Goal: Task Accomplishment & Management: Complete application form

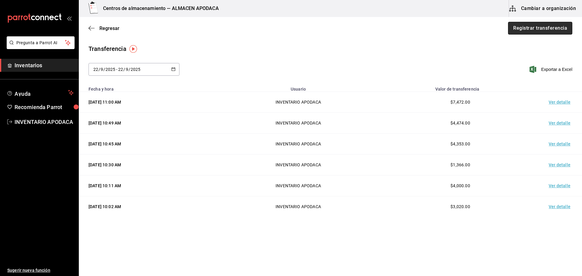
click at [517, 27] on button "Registrar transferencia" at bounding box center [540, 28] width 64 height 13
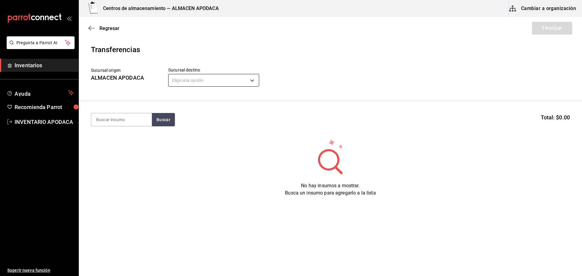
click at [226, 84] on body "Pregunta a Parrot AI Inventarios Ayuda Recomienda Parrot INVENTARIO APODACA Sug…" at bounding box center [291, 121] width 582 height 242
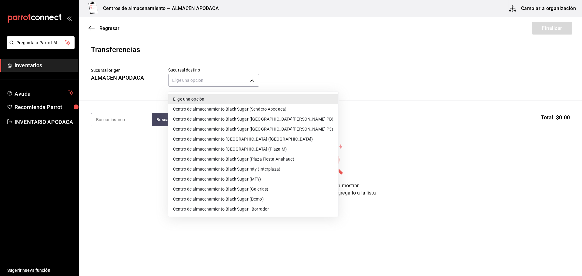
click at [270, 167] on li "Centro de almacenamiento Black Sugar mty (Interplaza)" at bounding box center [253, 169] width 170 height 10
type input "ef3c88a7-61c2-4790-a2e8-5b3859862a04"
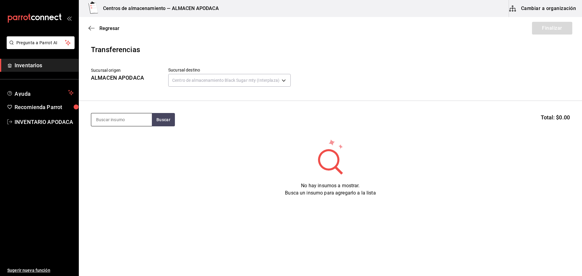
click at [116, 116] on input at bounding box center [121, 119] width 61 height 13
type input "vaso"
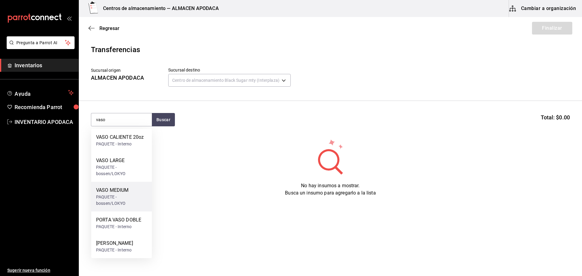
click at [131, 197] on div "PAQUETE - bossen/LOKYO" at bounding box center [121, 200] width 51 height 13
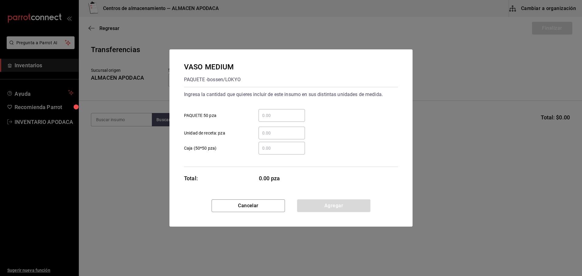
click at [271, 117] on input "​ PAQUETE 50 pza" at bounding box center [282, 115] width 46 height 7
type input "3"
click at [330, 207] on button "Agregar" at bounding box center [333, 206] width 73 height 13
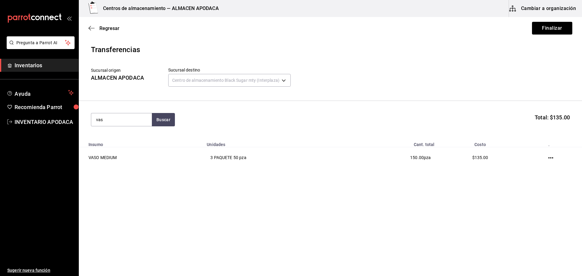
type input "vaso"
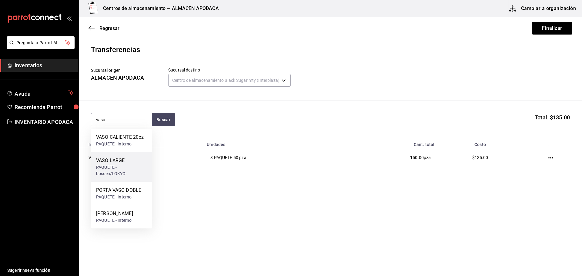
click at [139, 172] on div "PAQUETE - bossen/LOKYO" at bounding box center [121, 170] width 51 height 13
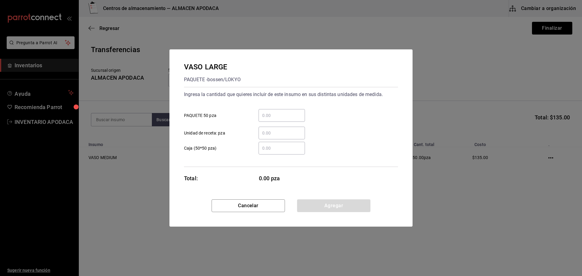
click at [286, 117] on input "​ PAQUETE 50 pza" at bounding box center [282, 115] width 46 height 7
type input "3"
click at [324, 210] on button "Agregar" at bounding box center [333, 206] width 73 height 13
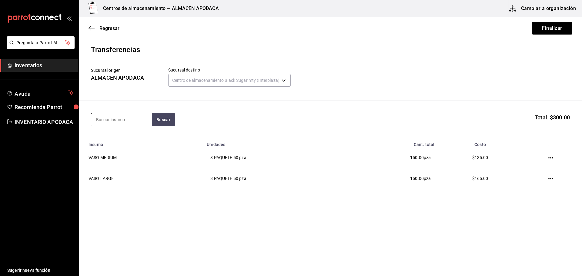
click at [132, 120] on input at bounding box center [121, 119] width 61 height 13
type input "pati"
click at [131, 137] on div "PATITO SORPRESA" at bounding box center [117, 137] width 42 height 7
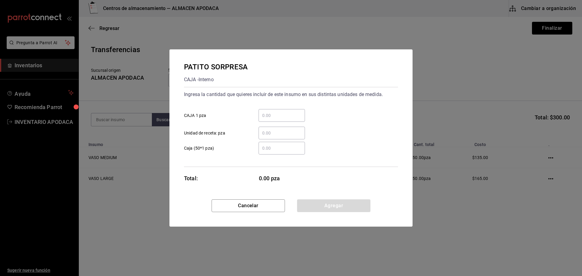
click at [267, 113] on input "​ CAJA 1 pza" at bounding box center [282, 115] width 46 height 7
type input "200"
click at [327, 207] on button "Agregar" at bounding box center [333, 206] width 73 height 13
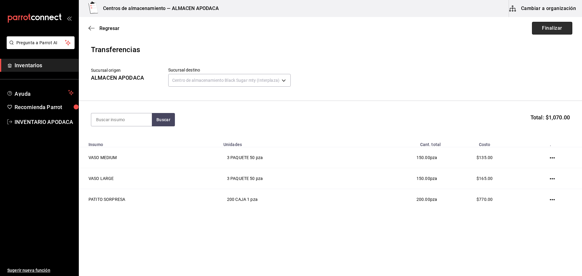
click at [548, 25] on button "Finalizar" at bounding box center [552, 28] width 40 height 13
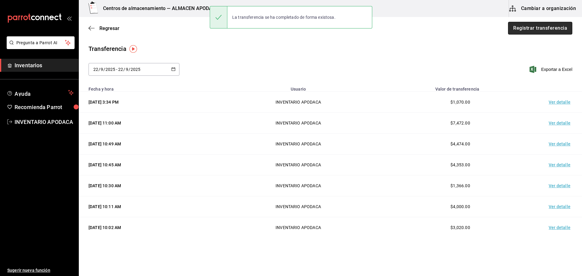
click at [557, 26] on button "Registrar transferencia" at bounding box center [540, 28] width 64 height 13
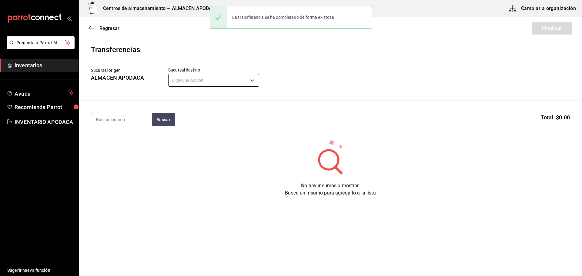
click at [220, 79] on body "Pregunta a Parrot AI Inventarios Ayuda Recomienda Parrot INVENTARIO APODACA Sug…" at bounding box center [291, 121] width 582 height 242
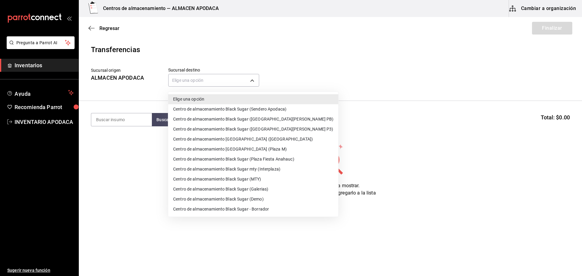
click at [273, 148] on li "Centro de almacenamiento [GEOGRAPHIC_DATA] (Plaza M)" at bounding box center [253, 149] width 170 height 10
type input "0f4415c9-938e-448a-b6ae-ddc1f21c4e75"
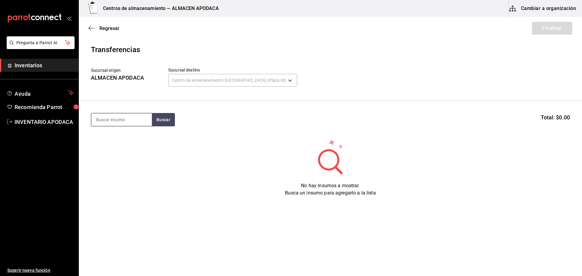
click at [137, 122] on input at bounding box center [121, 119] width 61 height 13
type input "vaso"
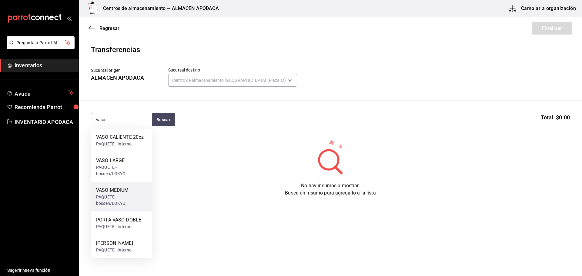
click at [126, 196] on div "PAQUETE - bossen/LOKYO" at bounding box center [121, 200] width 51 height 13
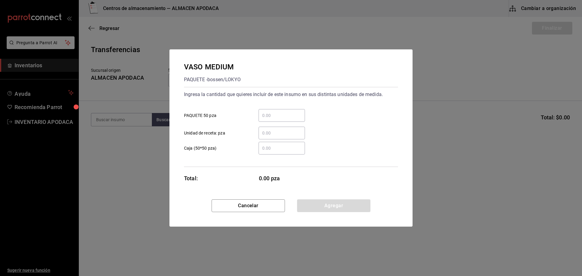
click at [283, 114] on input "​ PAQUETE 50 pza" at bounding box center [282, 115] width 46 height 7
type input "3"
click at [346, 206] on button "Agregar" at bounding box center [333, 206] width 73 height 13
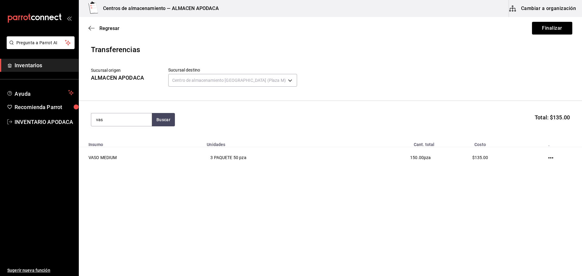
type input "vaso"
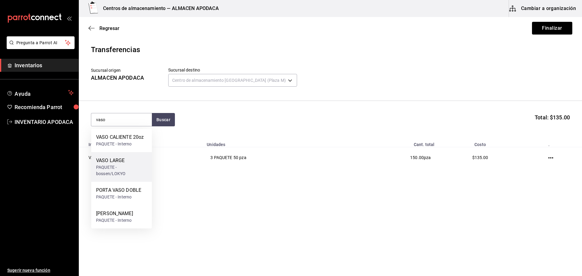
click at [106, 169] on div "PAQUETE - bossen/LOKYO" at bounding box center [121, 170] width 51 height 13
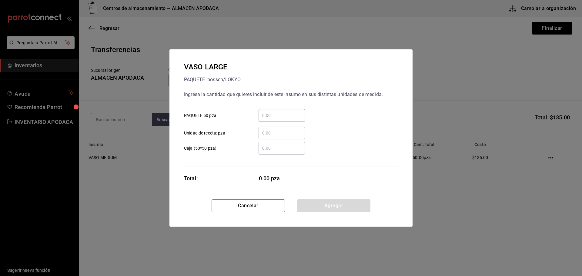
drag, startPoint x: 270, startPoint y: 123, endPoint x: 271, endPoint y: 117, distance: 5.5
click at [270, 122] on div "​ Unidad de receta: pza" at bounding box center [288, 131] width 219 height 18
click at [271, 117] on input "​ PAQUETE 50 pza" at bounding box center [282, 115] width 46 height 7
type input "2"
drag, startPoint x: 323, startPoint y: 207, endPoint x: 319, endPoint y: 203, distance: 5.2
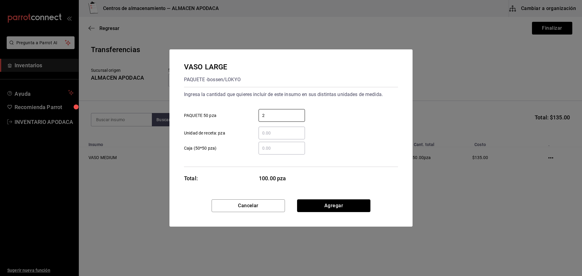
click at [322, 207] on button "Agregar" at bounding box center [333, 206] width 73 height 13
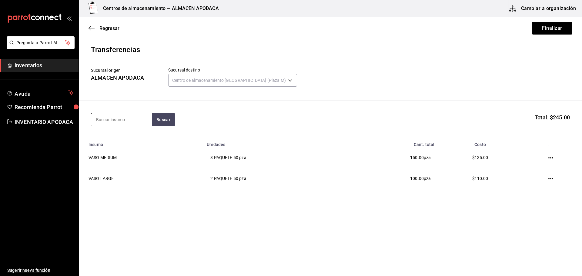
click at [148, 124] on input at bounding box center [121, 119] width 61 height 13
type input "pati"
click at [122, 146] on div "CAJA - Interno" at bounding box center [117, 144] width 42 height 6
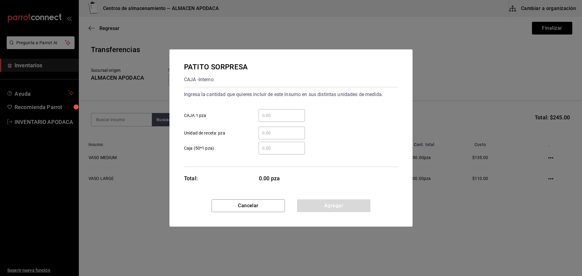
click at [282, 118] on input "​ CAJA 1 pza" at bounding box center [282, 115] width 46 height 7
type input "100"
click at [361, 203] on button "Agregar" at bounding box center [333, 206] width 73 height 13
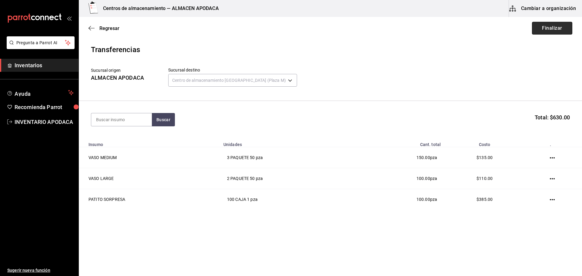
click at [563, 31] on button "Finalizar" at bounding box center [552, 28] width 40 height 13
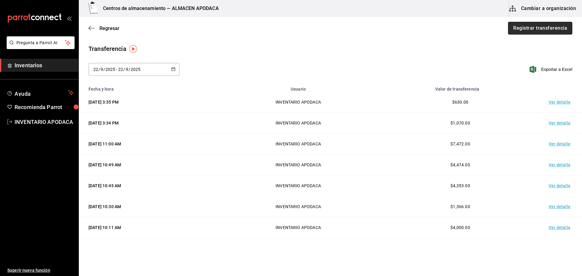
click at [533, 29] on button "Registrar transferencia" at bounding box center [540, 28] width 64 height 13
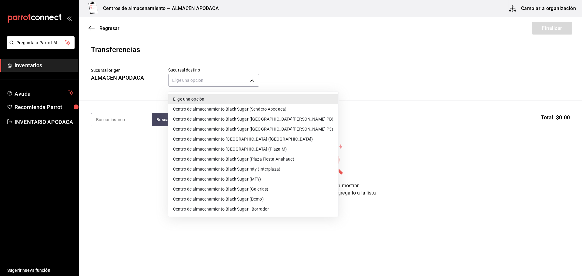
click at [193, 76] on body "Pregunta a Parrot AI Inventarios Ayuda Recomienda Parrot INVENTARIO APODACA Sug…" at bounding box center [291, 121] width 582 height 242
click at [262, 116] on li "Centro de almacenamiento Black Sugar ([GEOGRAPHIC_DATA][PERSON_NAME] PB)" at bounding box center [253, 119] width 170 height 10
type input "600f23e3-9158-4ff2-b5b8-7016cf870ce2"
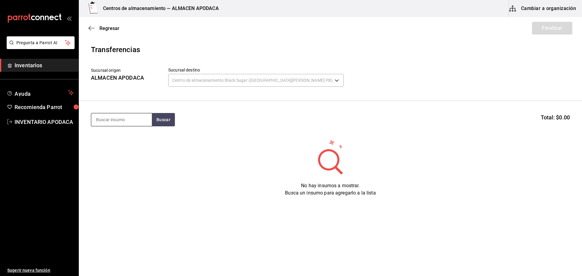
click at [137, 117] on input at bounding box center [121, 119] width 61 height 13
type input "vaso"
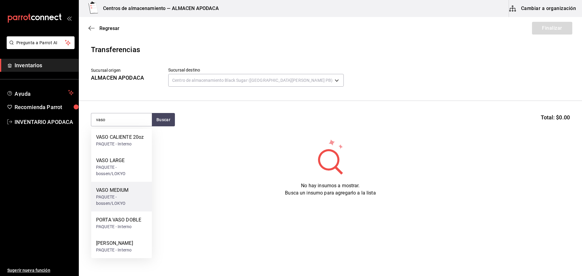
click at [118, 200] on div "PAQUETE - bossen/LOKYO" at bounding box center [121, 200] width 51 height 13
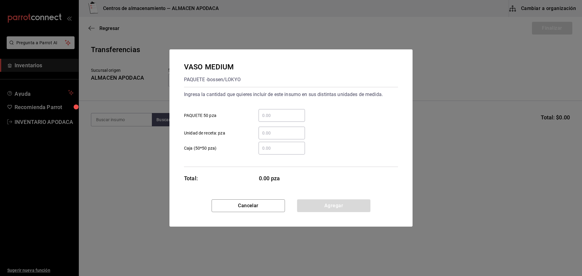
click at [275, 112] on div "​" at bounding box center [282, 115] width 46 height 13
click at [275, 112] on input "​ PAQUETE 50 pza" at bounding box center [282, 115] width 46 height 7
type input "2"
drag, startPoint x: 349, startPoint y: 204, endPoint x: 353, endPoint y: 210, distance: 7.4
click at [349, 205] on button "Agregar" at bounding box center [333, 206] width 73 height 13
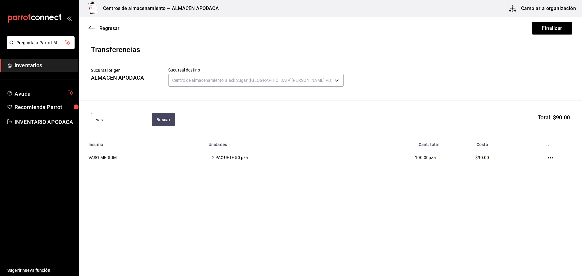
type input "vaso"
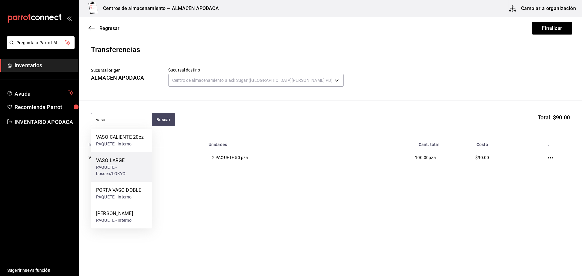
click at [124, 160] on div "VASO LARGE" at bounding box center [121, 160] width 51 height 7
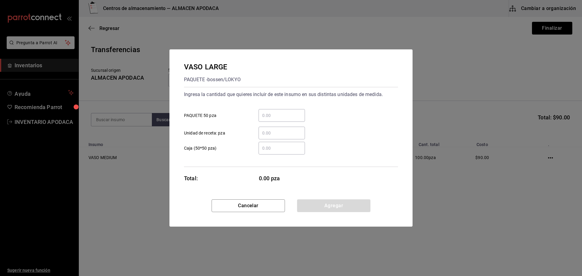
click at [270, 111] on div "​" at bounding box center [282, 115] width 46 height 13
click at [270, 112] on input "​ PAQUETE 50 pza" at bounding box center [282, 115] width 46 height 7
type input "2"
click at [323, 205] on button "Agregar" at bounding box center [333, 206] width 73 height 13
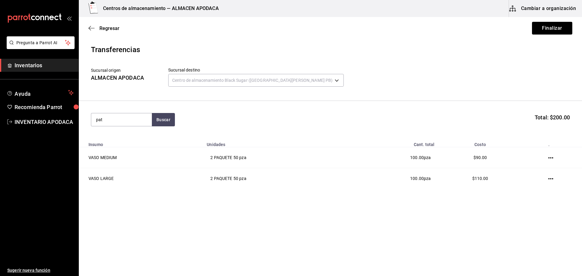
type input "pati"
click at [139, 143] on div "PATITO SORPRESA CAJA - Interno" at bounding box center [121, 140] width 61 height 23
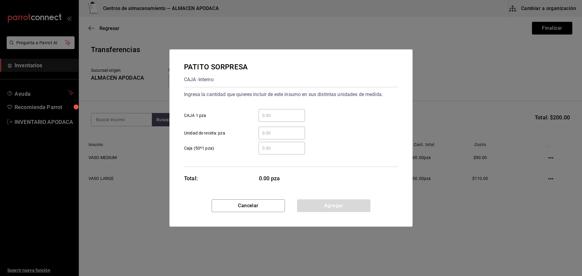
click at [260, 115] on input "​ CAJA 1 pza" at bounding box center [282, 115] width 46 height 7
type input "150"
click at [345, 204] on button "Agregar" at bounding box center [333, 206] width 73 height 13
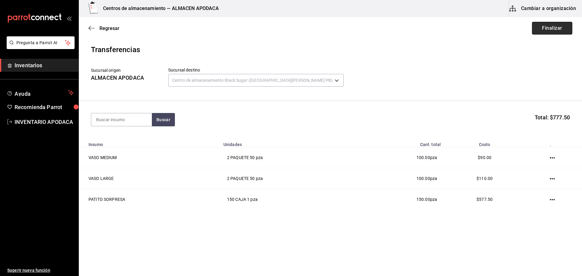
click at [545, 29] on button "Finalizar" at bounding box center [552, 28] width 40 height 13
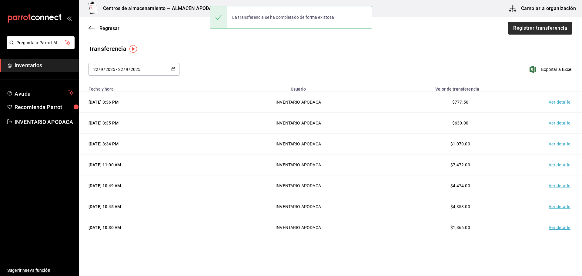
click at [515, 30] on button "Registrar transferencia" at bounding box center [540, 28] width 64 height 13
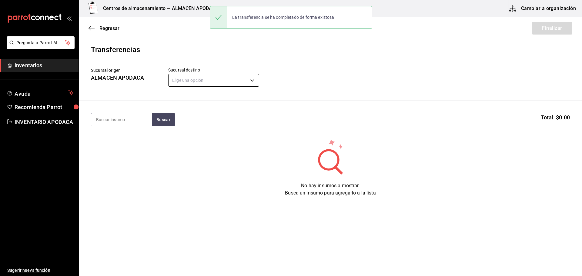
click at [203, 75] on body "Pregunta a Parrot AI Inventarios Ayuda Recomienda Parrot INVENTARIO APODACA Sug…" at bounding box center [291, 121] width 582 height 242
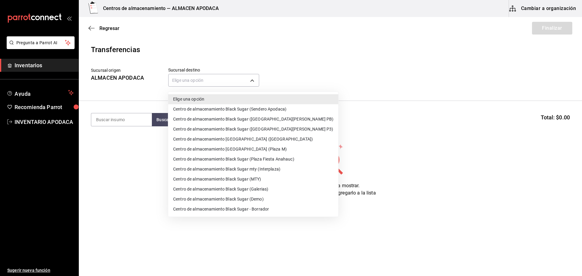
click at [261, 188] on li "Centro de almacenamiento Black Sugar (Galerias)" at bounding box center [253, 189] width 170 height 10
type input "7a577b9a-70a2-4b0f-a5c8-2e9576df8bd1"
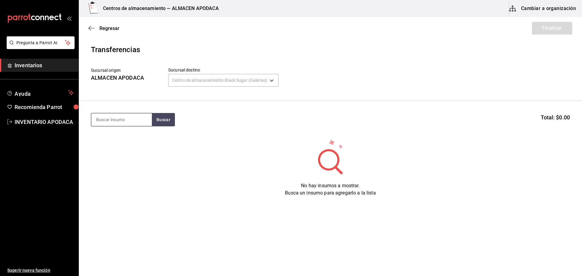
click at [116, 122] on input at bounding box center [121, 119] width 61 height 13
type input "vaso"
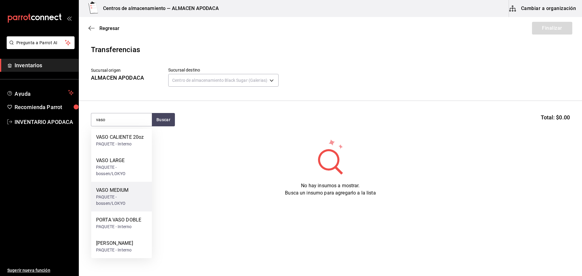
click at [128, 204] on div "PAQUETE - bossen/LOKYO" at bounding box center [121, 200] width 51 height 13
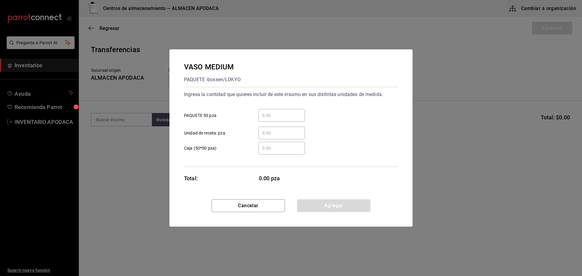
drag, startPoint x: 275, startPoint y: 108, endPoint x: 275, endPoint y: 115, distance: 6.7
click at [275, 109] on div "​ PAQUETE 50 pza" at bounding box center [288, 113] width 219 height 18
click at [275, 115] on input "​ PAQUETE 50 pza" at bounding box center [282, 115] width 46 height 7
type input "7"
click at [320, 209] on button "Agregar" at bounding box center [333, 206] width 73 height 13
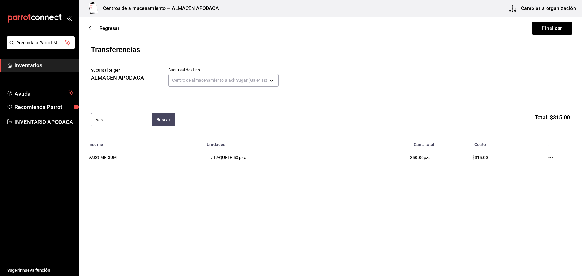
type input "vaso"
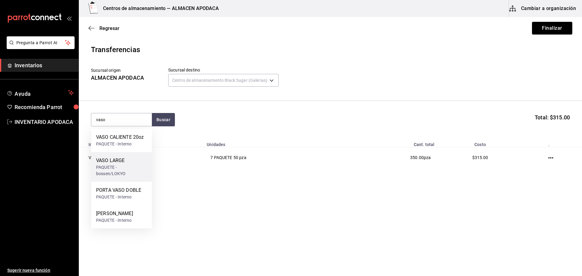
click at [131, 163] on div "VASO LARGE" at bounding box center [121, 160] width 51 height 7
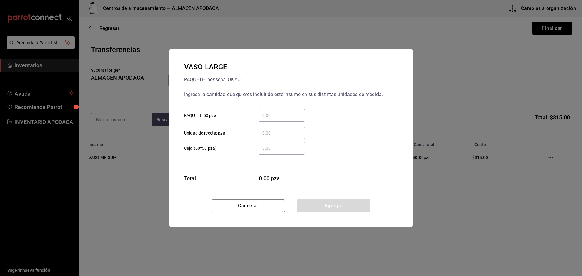
click at [294, 112] on input "​ PAQUETE 50 pza" at bounding box center [282, 115] width 46 height 7
type input "8"
click at [348, 207] on button "Agregar" at bounding box center [333, 206] width 73 height 13
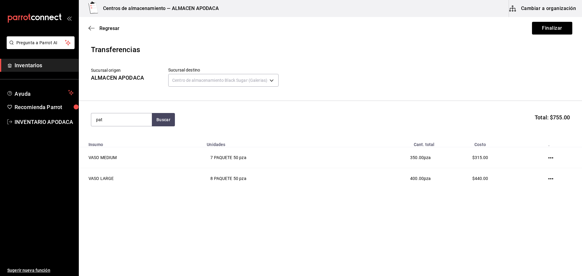
type input "pati"
click at [143, 140] on div "PATITO SORPRESA CAJA - Interno" at bounding box center [121, 140] width 61 height 23
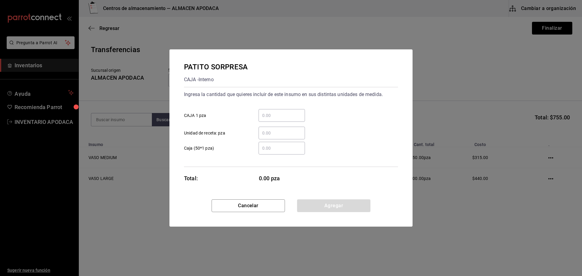
click at [278, 113] on input "​ CAJA 1 pza" at bounding box center [282, 115] width 46 height 7
type input "450"
click at [318, 202] on button "Agregar" at bounding box center [333, 206] width 73 height 13
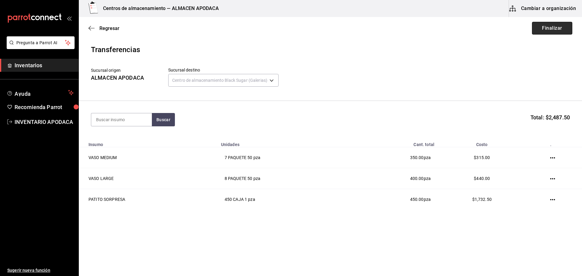
click at [549, 29] on button "Finalizar" at bounding box center [552, 28] width 40 height 13
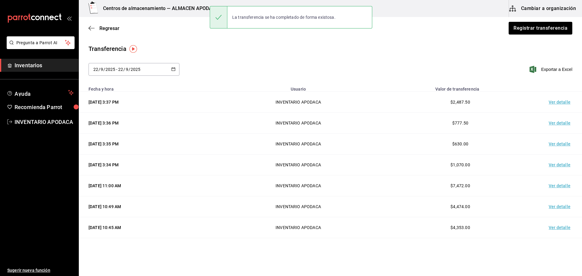
click at [531, 35] on div "Regresar Registrar transferencia" at bounding box center [330, 28] width 503 height 22
click at [531, 28] on button "Registrar transferencia" at bounding box center [540, 28] width 64 height 13
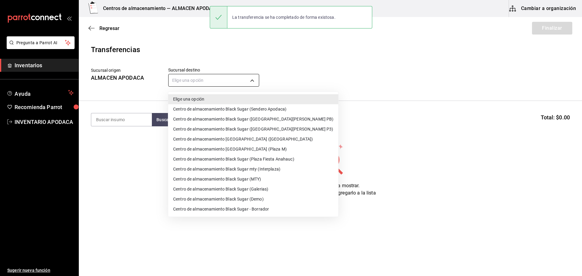
click at [249, 78] on body "Pregunta a Parrot AI Inventarios Ayuda Recomienda Parrot INVENTARIO APODACA Sug…" at bounding box center [291, 121] width 582 height 242
click at [276, 160] on li "Centro de almacenamiento Black Sugar (Plaza Fiesta Anahauc)" at bounding box center [253, 159] width 170 height 10
type input "044f21b9-8170-48c6-ae16-698e98ad7daf"
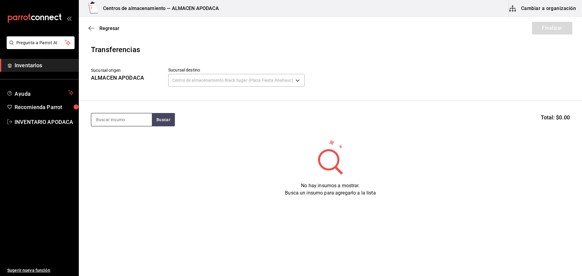
click at [116, 123] on input at bounding box center [121, 119] width 61 height 13
type input "vaso"
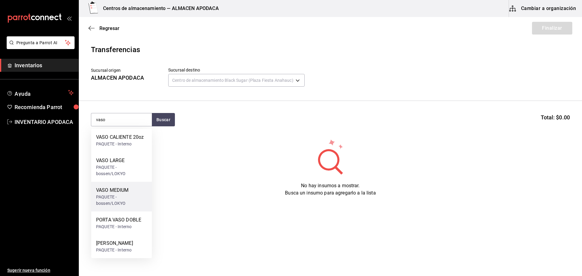
click at [132, 189] on div "VASO MEDIUM" at bounding box center [121, 190] width 51 height 7
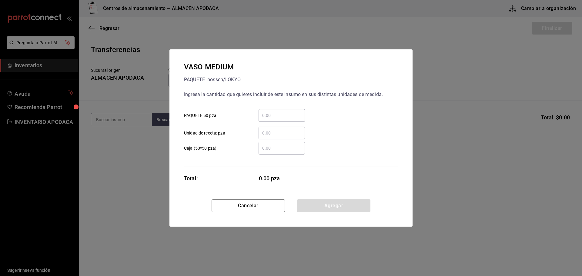
click at [279, 115] on input "​ PAQUETE 50 pza" at bounding box center [282, 115] width 46 height 7
type input "3"
click at [335, 203] on button "Agregar" at bounding box center [333, 206] width 73 height 13
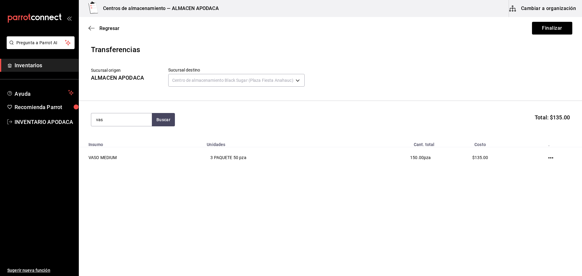
type input "vaso"
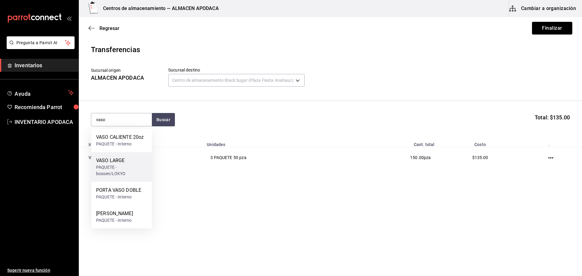
click at [123, 161] on div "VASO LARGE" at bounding box center [121, 160] width 51 height 7
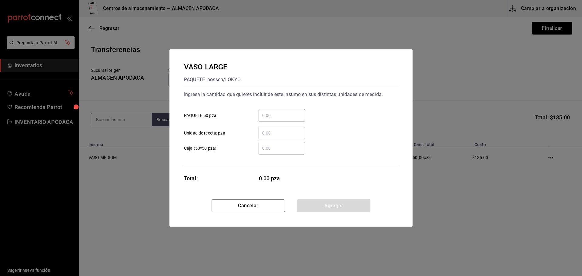
click at [279, 116] on input "​ PAQUETE 50 pza" at bounding box center [282, 115] width 46 height 7
type input "4"
click at [333, 204] on button "Agregar" at bounding box center [333, 206] width 73 height 13
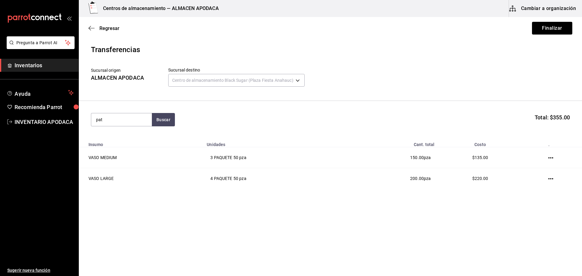
type input "pati"
click at [117, 140] on div "PATITO SORPRESA" at bounding box center [117, 137] width 42 height 7
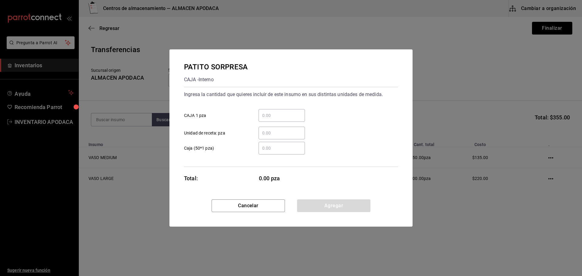
click at [282, 113] on input "​ CAJA 1 pza" at bounding box center [282, 115] width 46 height 7
type input "400"
click at [320, 203] on button "Agregar" at bounding box center [333, 206] width 73 height 13
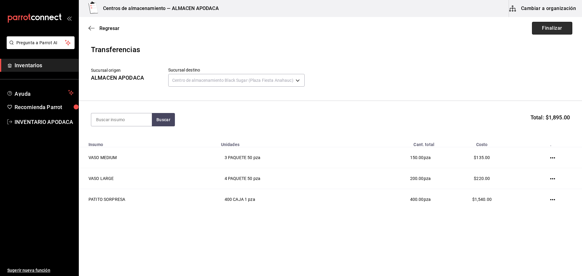
click at [552, 24] on button "Finalizar" at bounding box center [552, 28] width 40 height 13
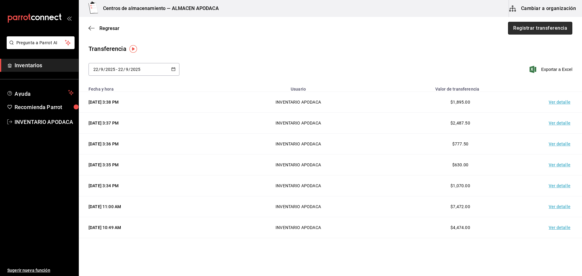
click at [533, 32] on button "Registrar transferencia" at bounding box center [540, 28] width 64 height 13
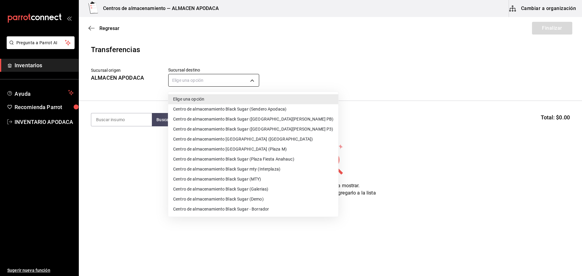
click at [194, 79] on body "Pregunta a Parrot AI Inventarios Ayuda Recomienda Parrot INVENTARIO APODACA Sug…" at bounding box center [291, 121] width 582 height 242
click at [272, 102] on li "Elige una opción" at bounding box center [253, 99] width 170 height 10
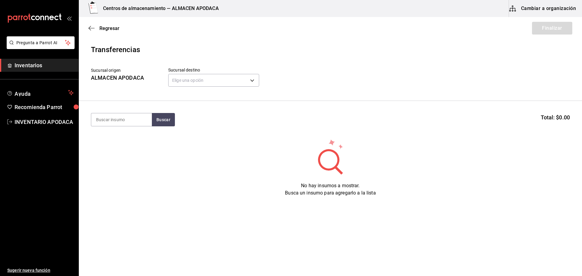
click at [250, 87] on div "Elige una opción default" at bounding box center [213, 80] width 91 height 16
click at [250, 84] on body "Pregunta a Parrot AI Inventarios Ayuda Recomienda Parrot INVENTARIO APODACA Sug…" at bounding box center [291, 121] width 582 height 242
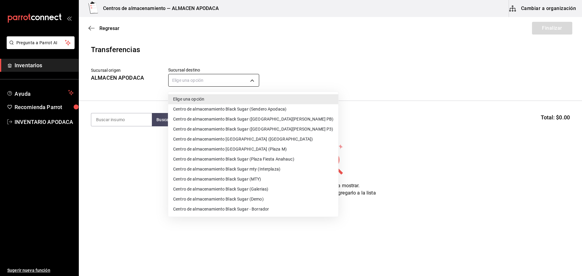
click at [258, 106] on li "Centro de almacenamiento Black Sugar (Sendero Apodaca)" at bounding box center [253, 109] width 170 height 10
type input "43cde48b-8b4b-458a-b27f-b53e7547168b"
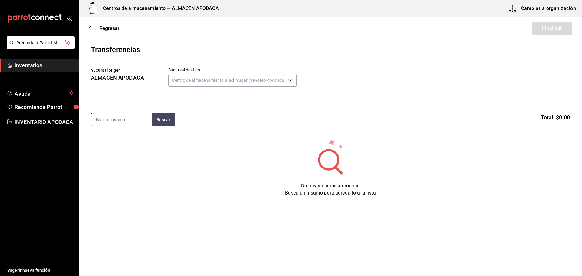
click at [133, 116] on input at bounding box center [121, 119] width 61 height 13
type input "vaso"
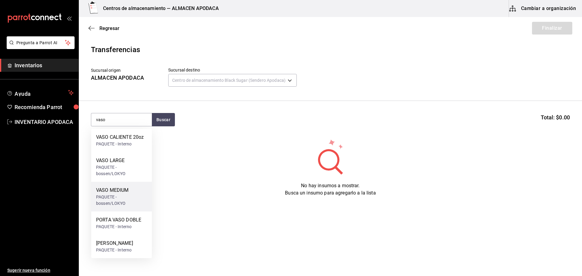
click at [132, 192] on div "VASO MEDIUM" at bounding box center [121, 190] width 51 height 7
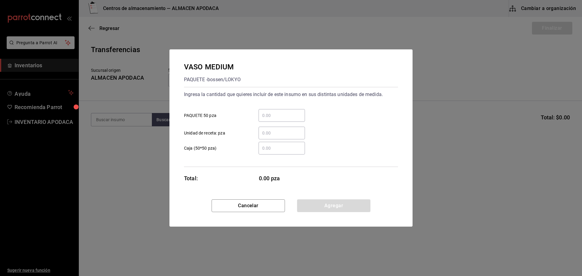
click at [279, 119] on div "​" at bounding box center [282, 115] width 46 height 13
click at [279, 119] on input "​ PAQUETE 50 pza" at bounding box center [282, 115] width 46 height 7
type input "2"
click at [321, 209] on button "Agregar" at bounding box center [333, 206] width 73 height 13
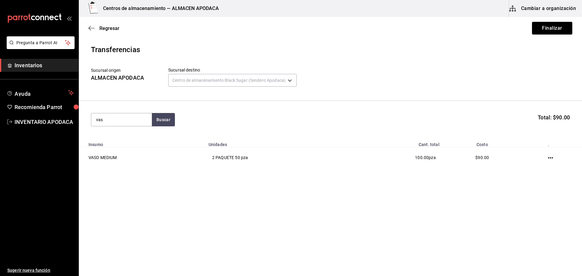
type input "vaso"
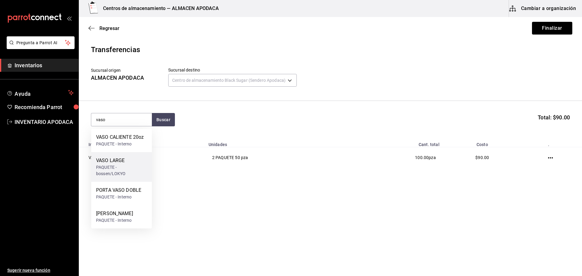
click at [132, 162] on div "VASO LARGE" at bounding box center [121, 160] width 51 height 7
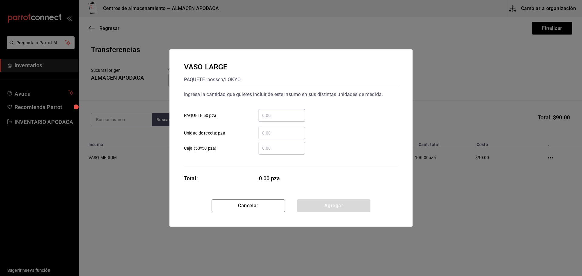
click at [273, 111] on div "​" at bounding box center [282, 115] width 46 height 13
click at [273, 112] on input "​ PAQUETE 50 pza" at bounding box center [282, 115] width 46 height 7
type input "2"
click at [331, 204] on button "Agregar" at bounding box center [333, 206] width 73 height 13
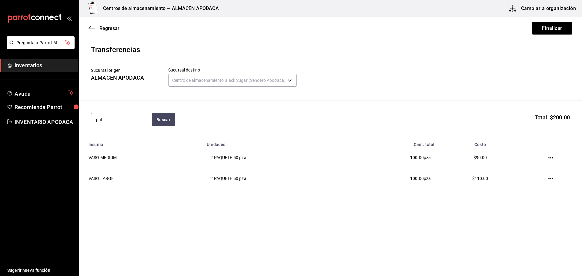
type input "pati"
click at [144, 137] on div "PATITO SORPRESA CAJA - Interno" at bounding box center [121, 140] width 61 height 23
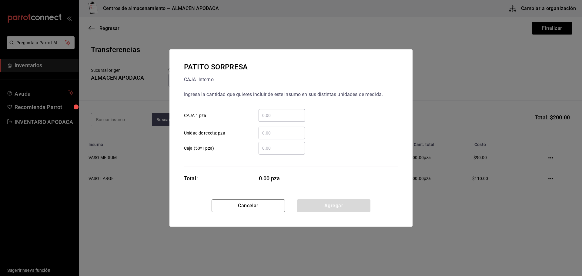
click at [275, 112] on div "​" at bounding box center [282, 115] width 46 height 13
click at [275, 112] on input "​ CAJA 1 pza" at bounding box center [282, 115] width 46 height 7
type input "150"
click at [323, 205] on button "Agregar" at bounding box center [333, 206] width 73 height 13
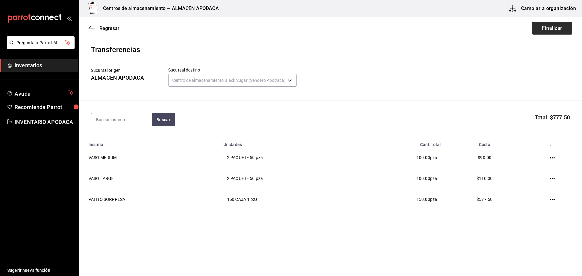
click at [551, 27] on button "Finalizar" at bounding box center [552, 28] width 40 height 13
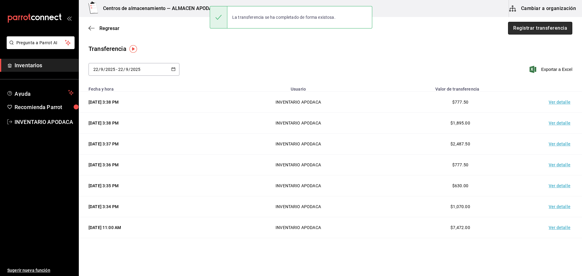
click at [532, 28] on button "Registrar transferencia" at bounding box center [540, 28] width 64 height 13
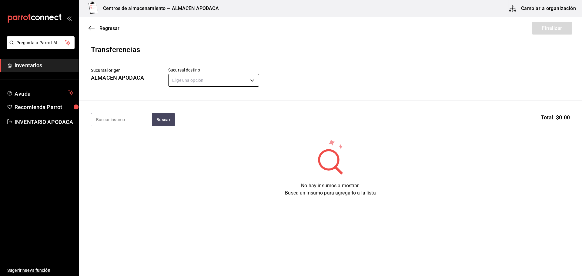
click at [235, 79] on body "Pregunta a Parrot AI Inventarios Ayuda Recomienda Parrot INVENTARIO APODACA Sug…" at bounding box center [291, 121] width 582 height 242
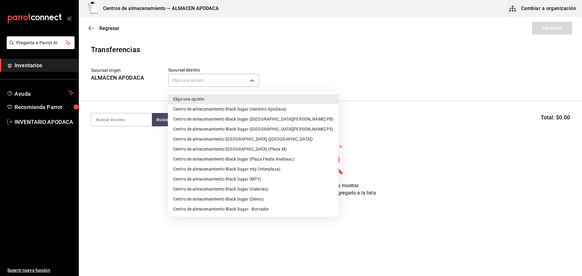
click at [279, 177] on li "Centro de almacenamiento Black Sugar (MTY)" at bounding box center [253, 179] width 170 height 10
type input "a752814e-dfbd-43e5-bdc2-5d0f592e09b1"
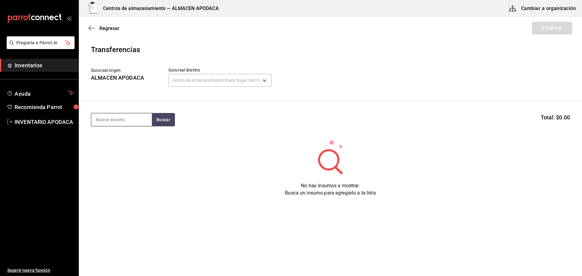
drag, startPoint x: 145, startPoint y: 110, endPoint x: 141, endPoint y: 118, distance: 9.0
click at [141, 118] on section "Buscar Total: $0.00" at bounding box center [330, 120] width 503 height 38
click at [141, 118] on input at bounding box center [121, 119] width 61 height 13
type input "vaso"
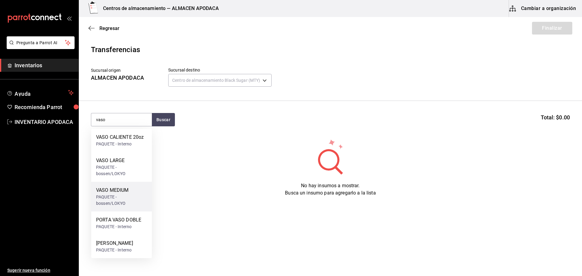
click at [146, 187] on div "VASO MEDIUM PAQUETE - [PERSON_NAME]/LOKYO" at bounding box center [121, 197] width 61 height 30
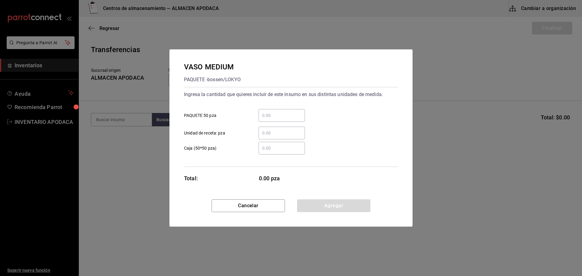
click at [280, 117] on input "​ PAQUETE 50 pza" at bounding box center [282, 115] width 46 height 7
type input "3"
click at [338, 201] on button "Agregar" at bounding box center [333, 206] width 73 height 13
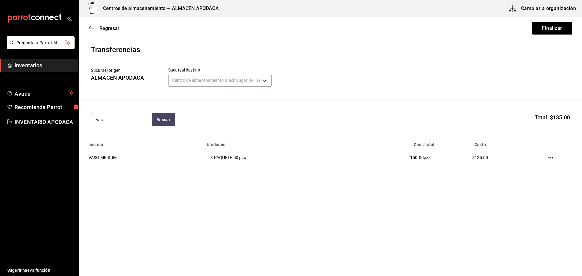
type input "vaso"
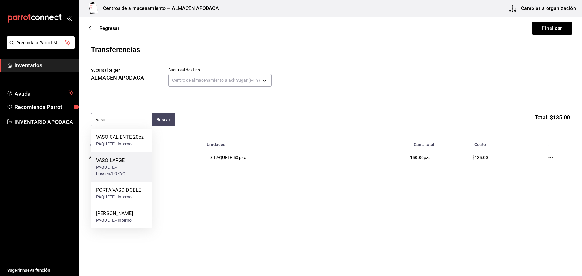
click at [110, 161] on div "VASO LARGE" at bounding box center [121, 160] width 51 height 7
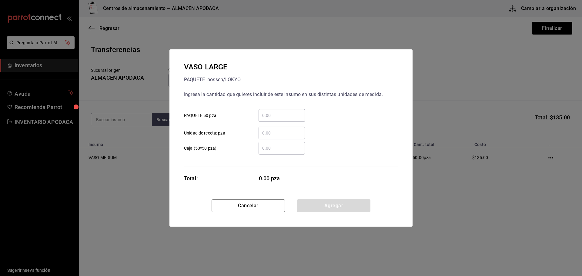
click at [281, 117] on input "​ PAQUETE 50 pza" at bounding box center [282, 115] width 46 height 7
type input "3"
click at [338, 203] on button "Agregar" at bounding box center [333, 206] width 73 height 13
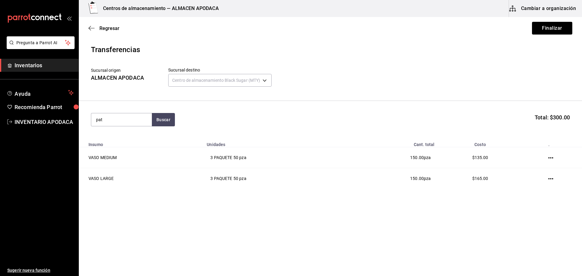
type input "pati"
click at [118, 136] on div "PATITO SORPRESA" at bounding box center [117, 137] width 42 height 7
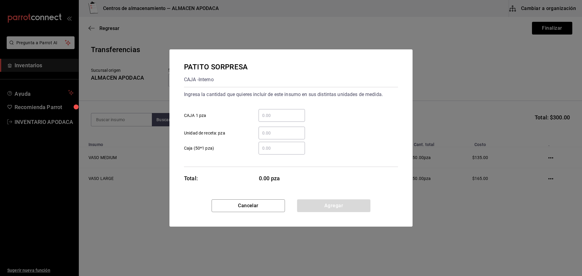
click at [264, 117] on input "​ CAJA 1 pza" at bounding box center [282, 115] width 46 height 7
type input "200"
click at [328, 204] on button "Agregar" at bounding box center [333, 206] width 73 height 13
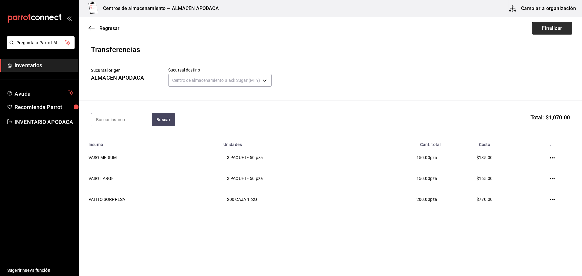
click at [539, 25] on button "Finalizar" at bounding box center [552, 28] width 40 height 13
